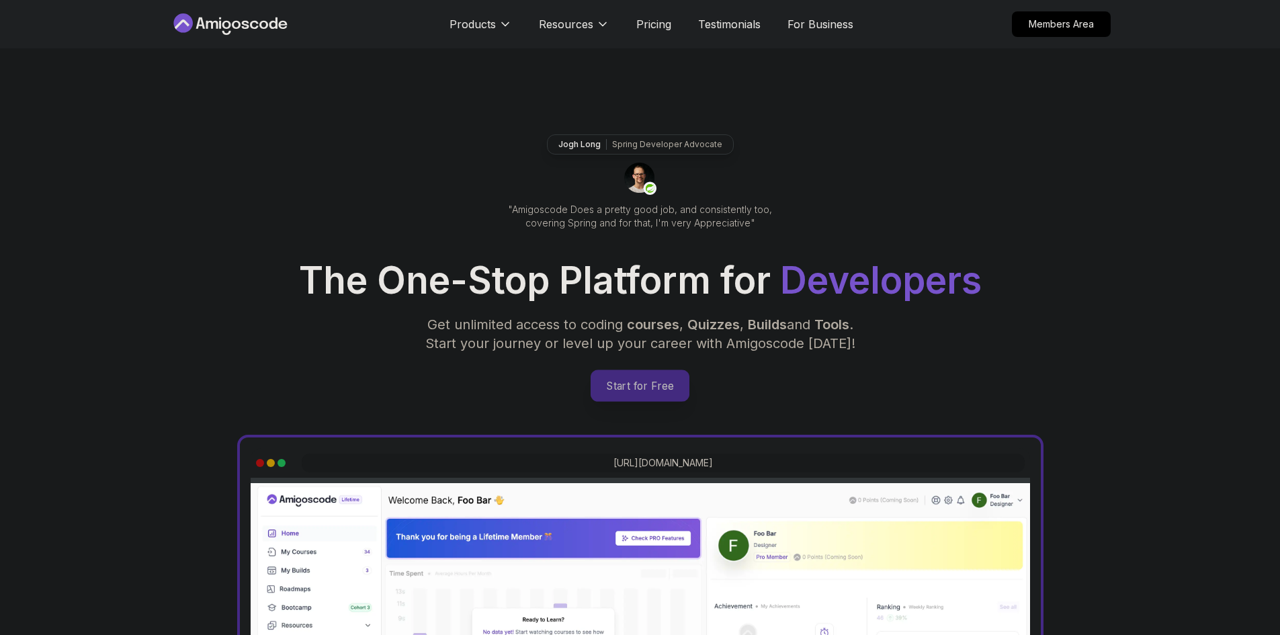
click at [648, 376] on p "Start for Free" at bounding box center [639, 385] width 97 height 31
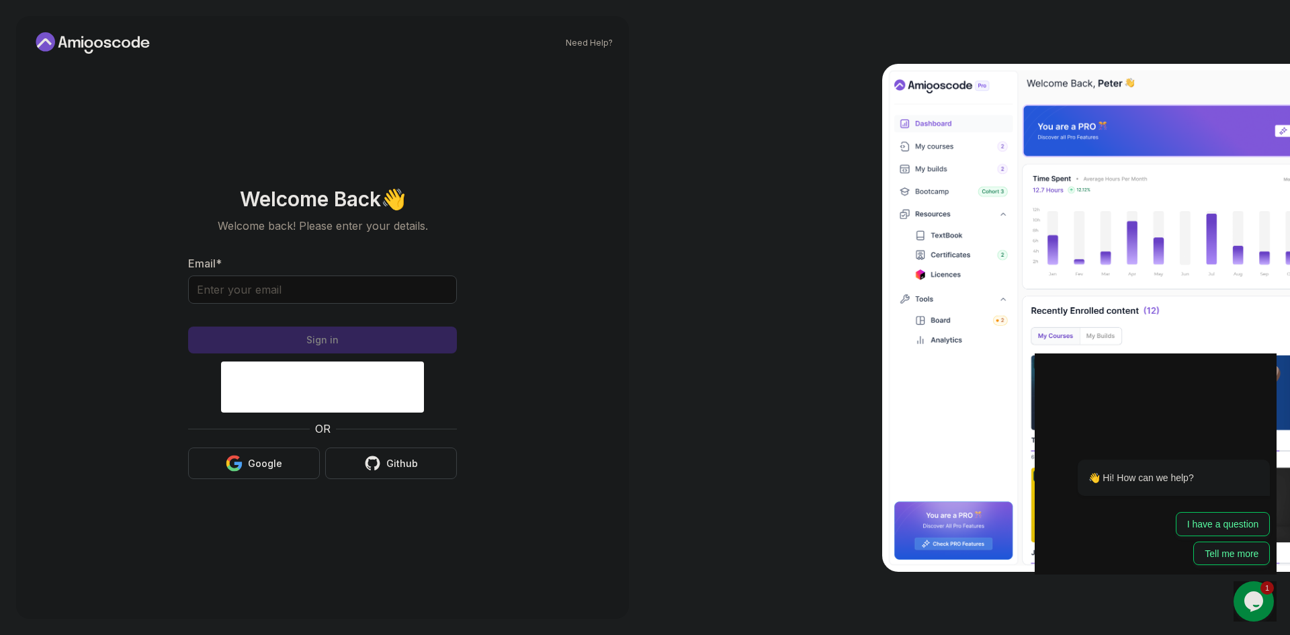
click at [349, 322] on form "Email * Sign in OR Google Github" at bounding box center [322, 367] width 269 height 224
click at [343, 298] on input "Email *" at bounding box center [322, 289] width 269 height 28
type input "[EMAIL_ADDRESS][DOMAIN_NAME]"
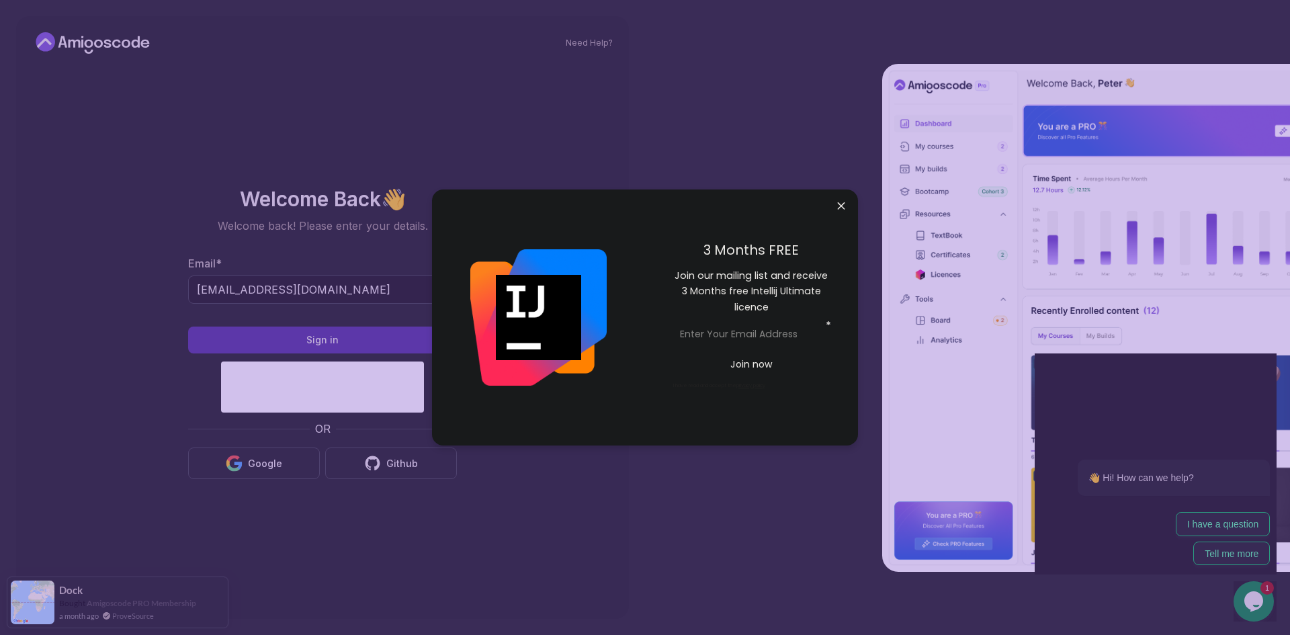
click at [840, 197] on body "Need Help? Welcome Back 👋 Welcome back! Please enter your details. Email * [EMA…" at bounding box center [645, 317] width 1290 height 635
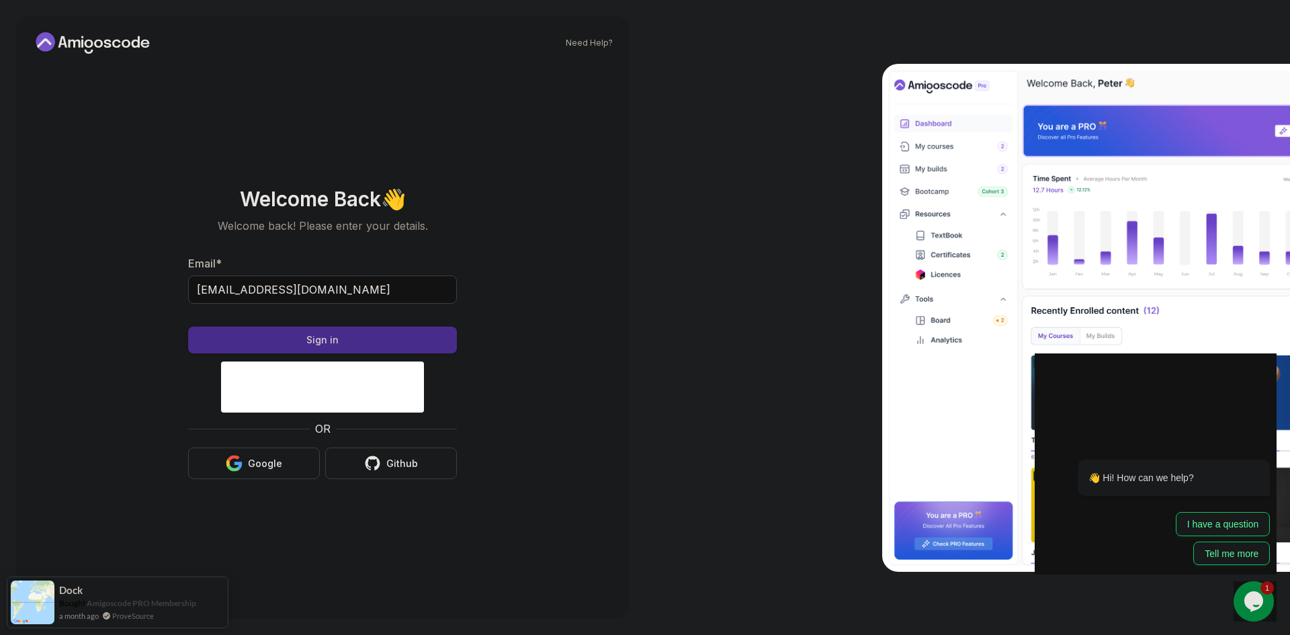
click at [320, 340] on div "Sign in" at bounding box center [322, 339] width 32 height 13
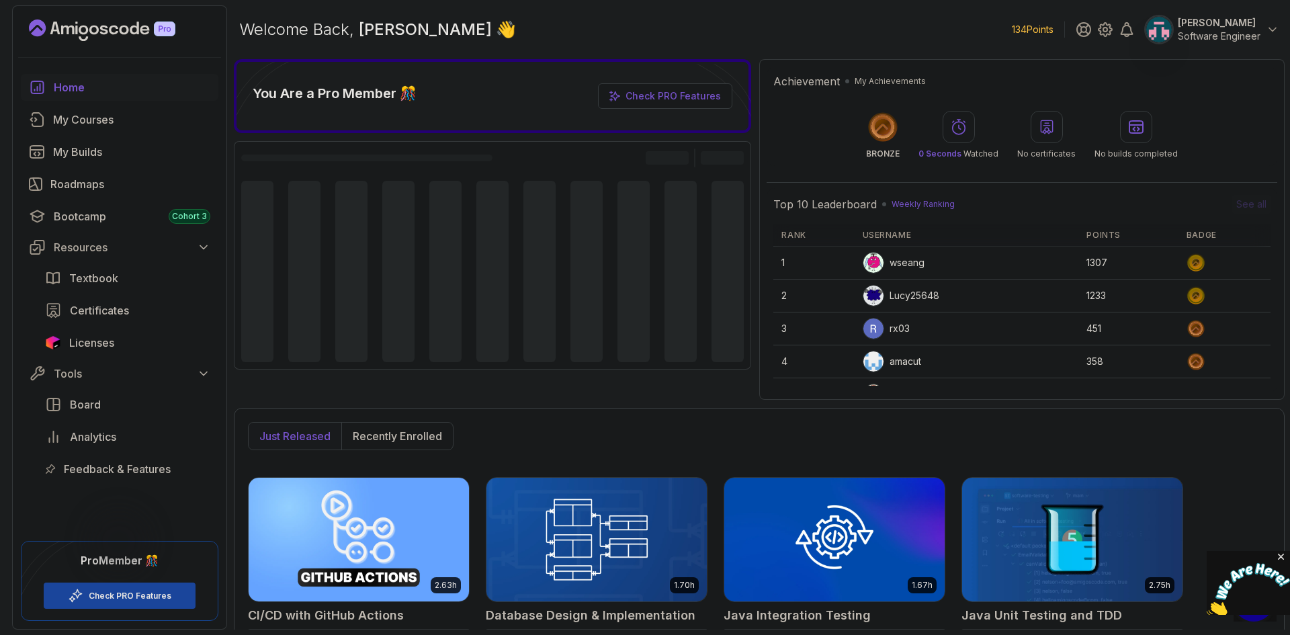
click at [1249, 600] on img at bounding box center [1247, 589] width 83 height 53
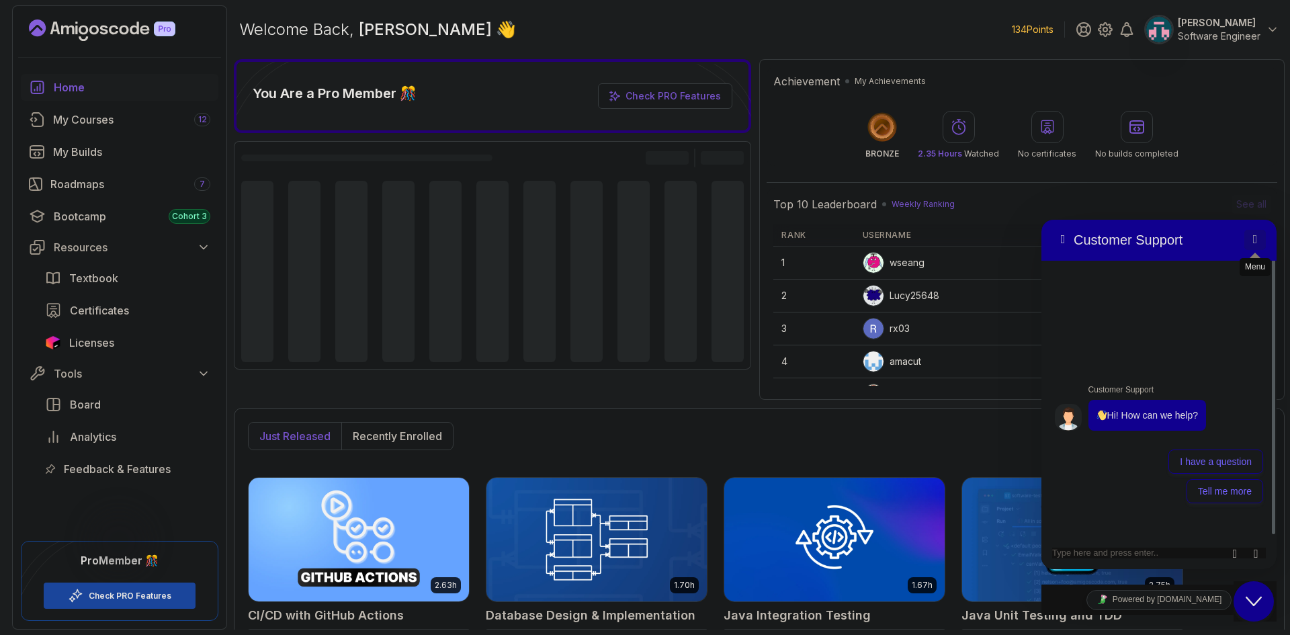
click at [1256, 235] on button "Menu" at bounding box center [1254, 240] width 21 height 20
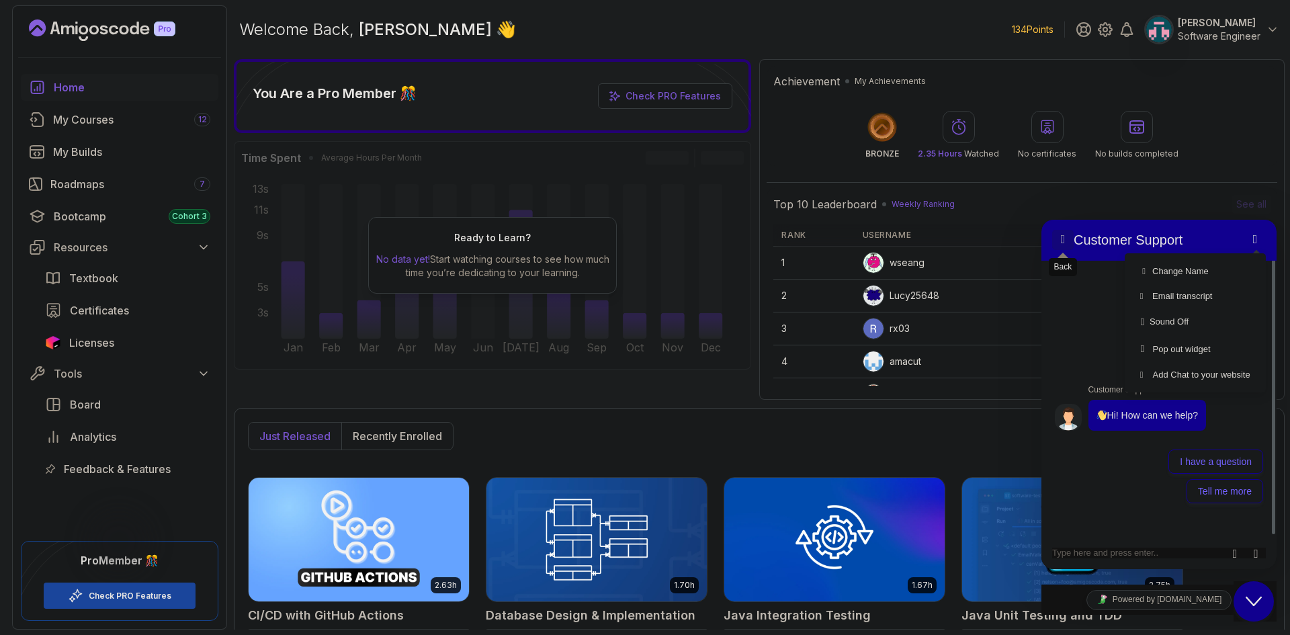
click at [1071, 243] on button "Back" at bounding box center [1062, 240] width 21 height 20
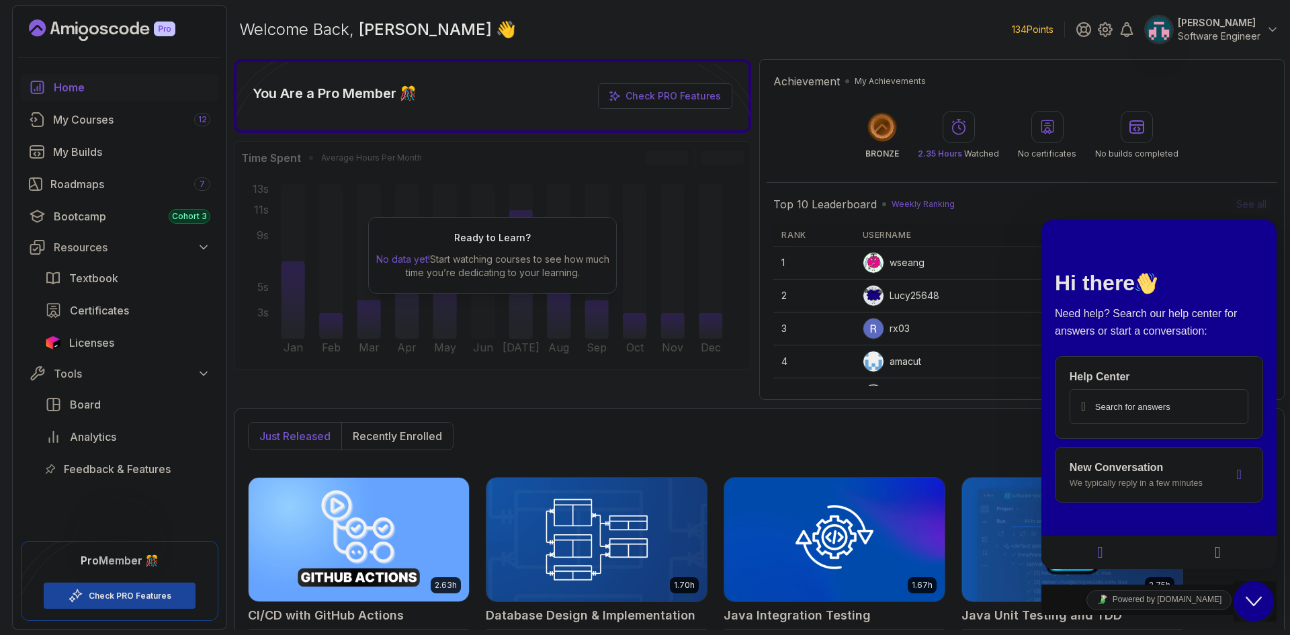
click at [1157, 467] on p "New Conversation" at bounding box center [1149, 467] width 160 height 12
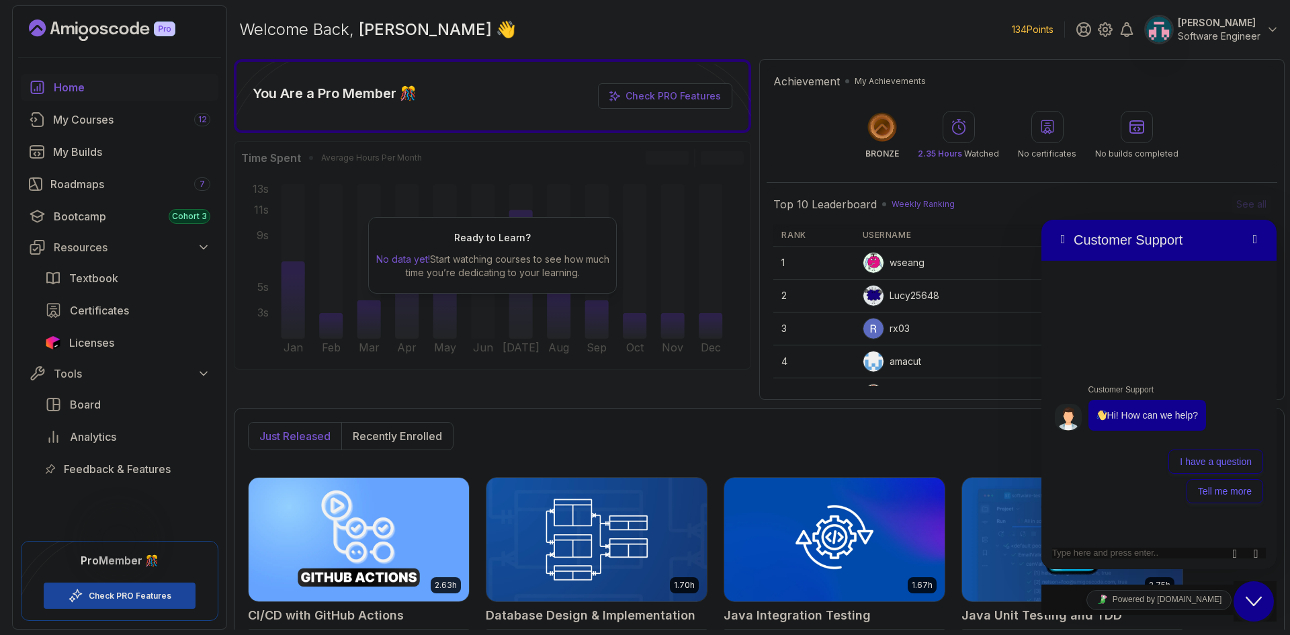
click at [905, 49] on div "Welcome Back, Francisco 👋 134 Points Francisco Software Engineer" at bounding box center [759, 29] width 1050 height 48
click at [1260, 29] on button "Francisco Software Engineer" at bounding box center [1212, 29] width 134 height 27
click at [1186, 118] on link "Billing" at bounding box center [1198, 130] width 160 height 32
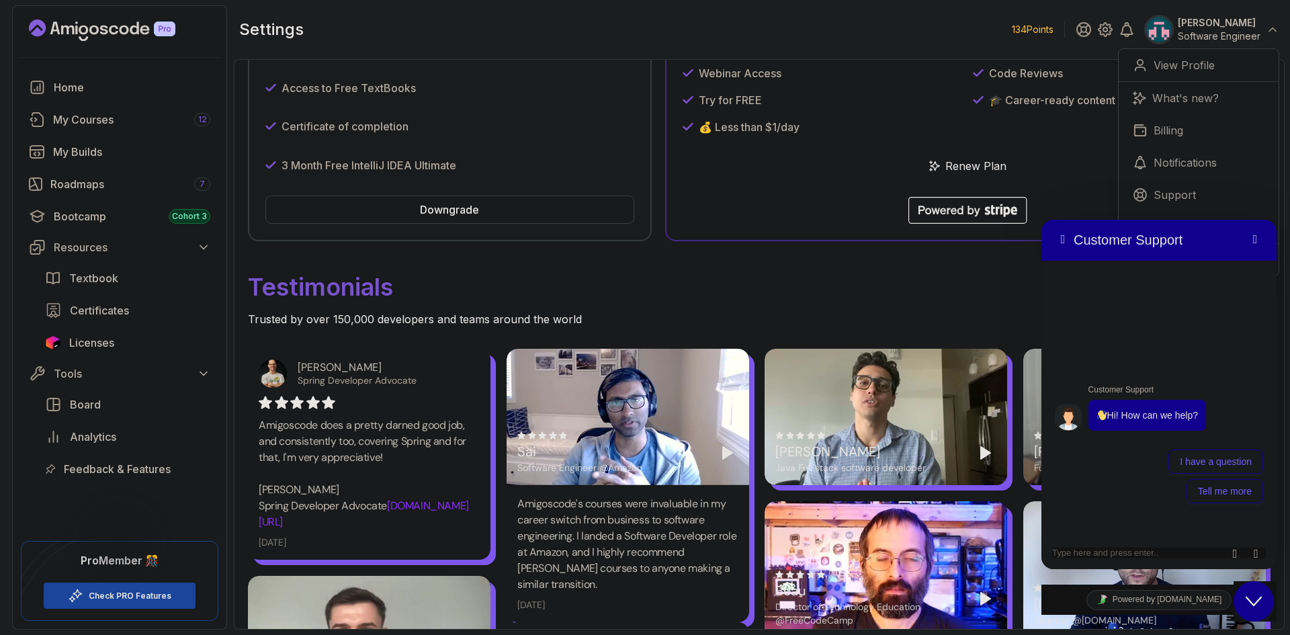
scroll to position [67, 0]
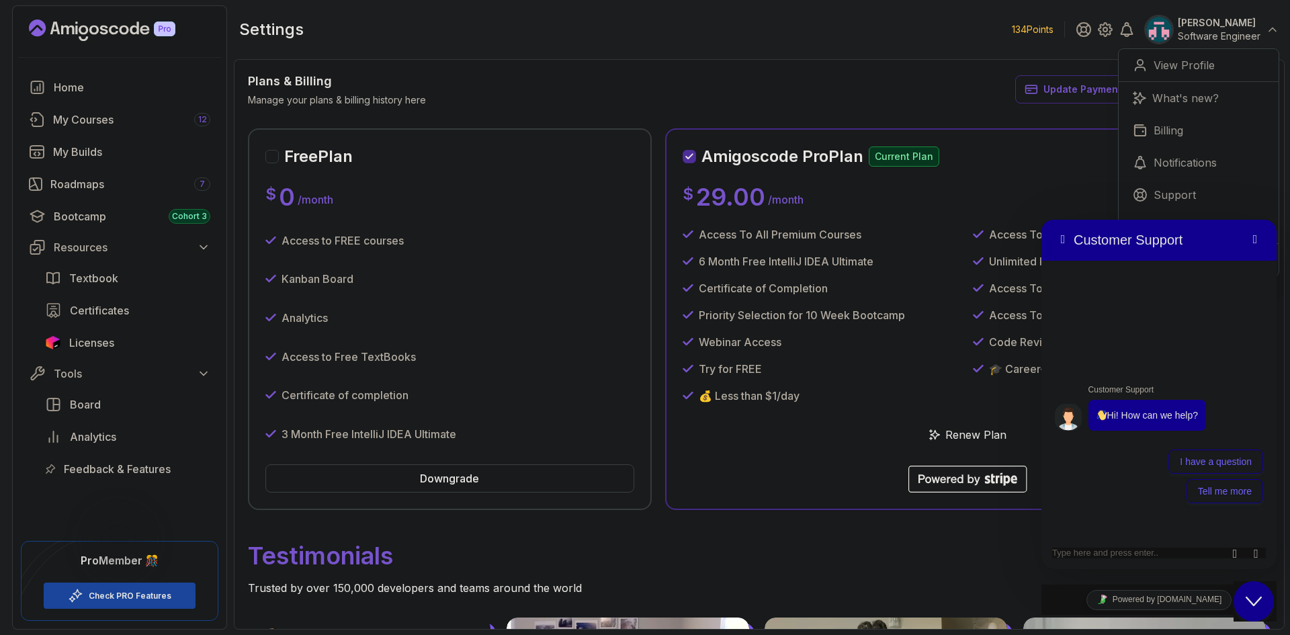
click at [949, 375] on div "Try for FREE" at bounding box center [822, 369] width 280 height 16
click at [1259, 239] on button "Menu" at bounding box center [1254, 240] width 21 height 20
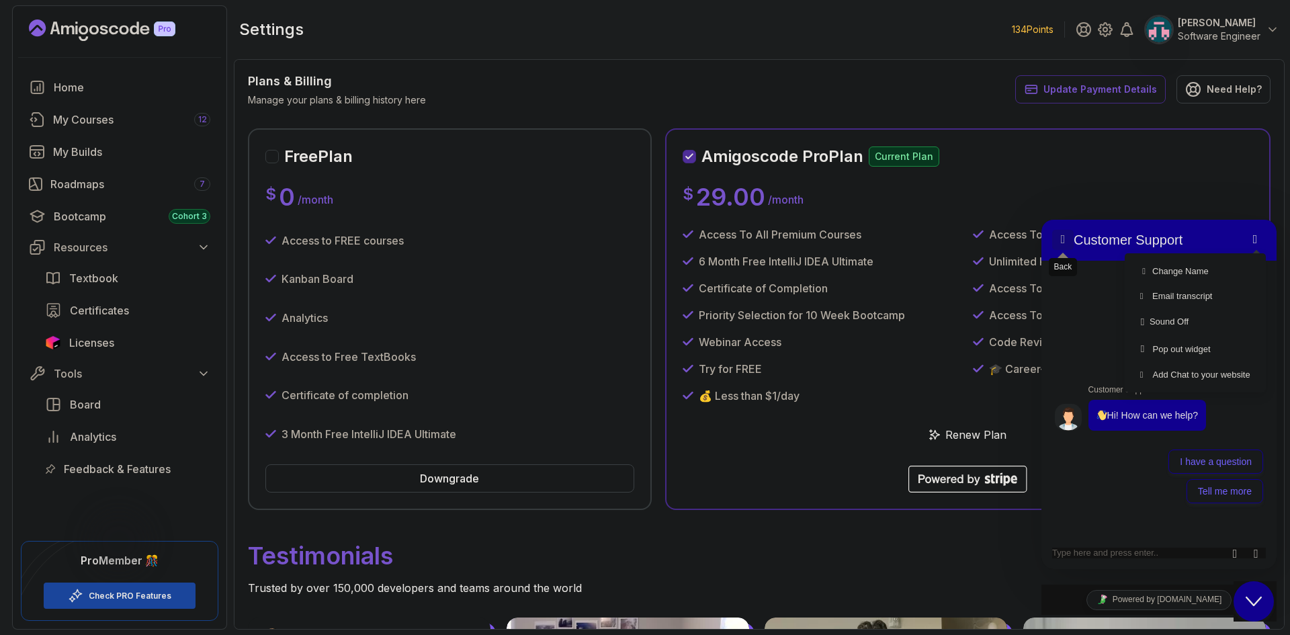
click at [1057, 236] on button "Back" at bounding box center [1062, 240] width 21 height 20
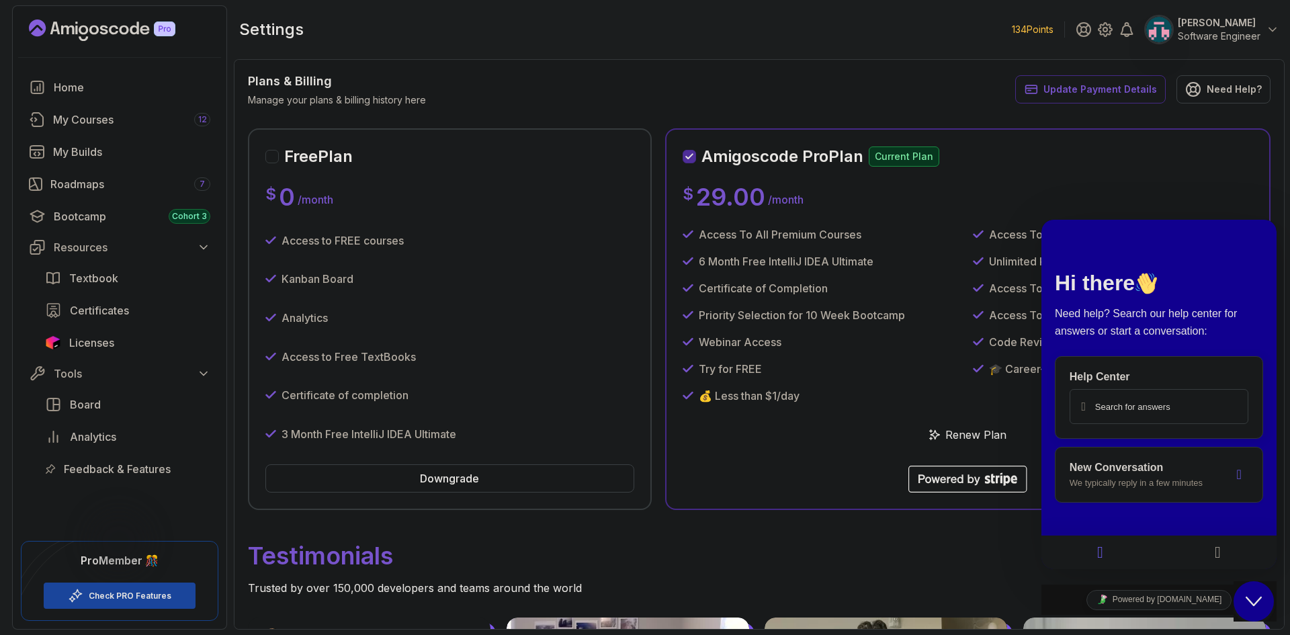
click at [1245, 598] on div "Close Chat This icon closes the chat window." at bounding box center [1253, 601] width 40 height 16
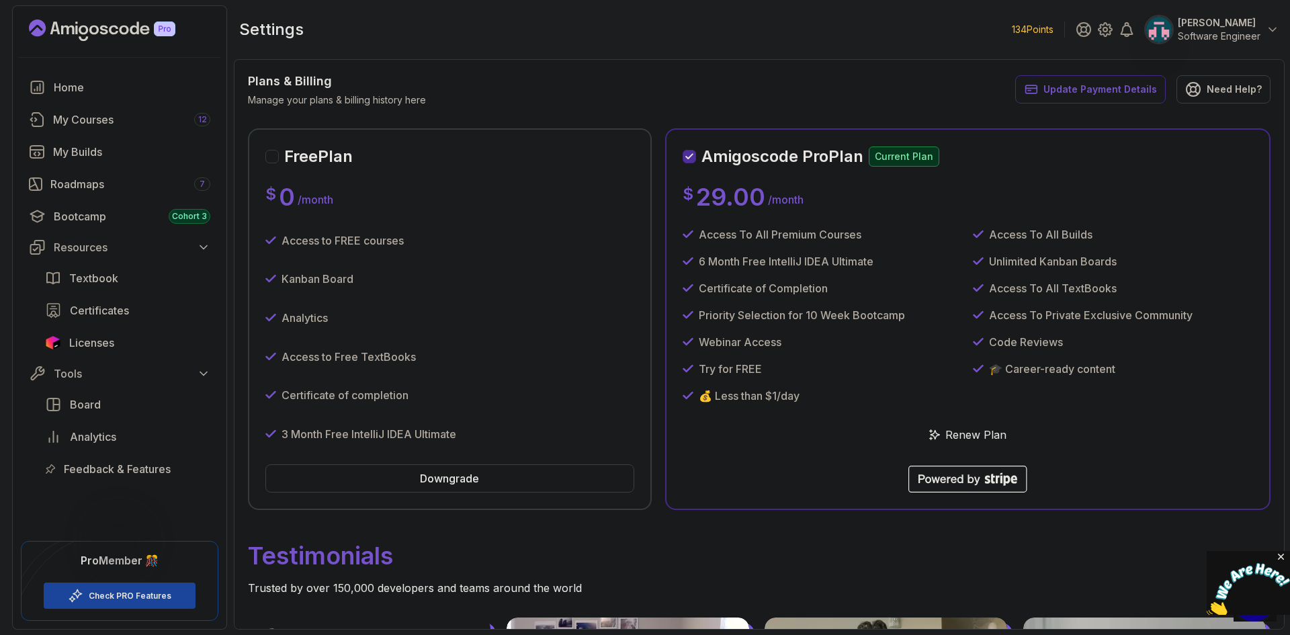
click at [907, 153] on p "Current Plan" at bounding box center [903, 156] width 71 height 20
click at [1069, 97] on button "Update Payment Details" at bounding box center [1090, 89] width 150 height 28
click at [1088, 83] on span "Update Payment Details" at bounding box center [1100, 89] width 114 height 13
